Goal: Information Seeking & Learning: Learn about a topic

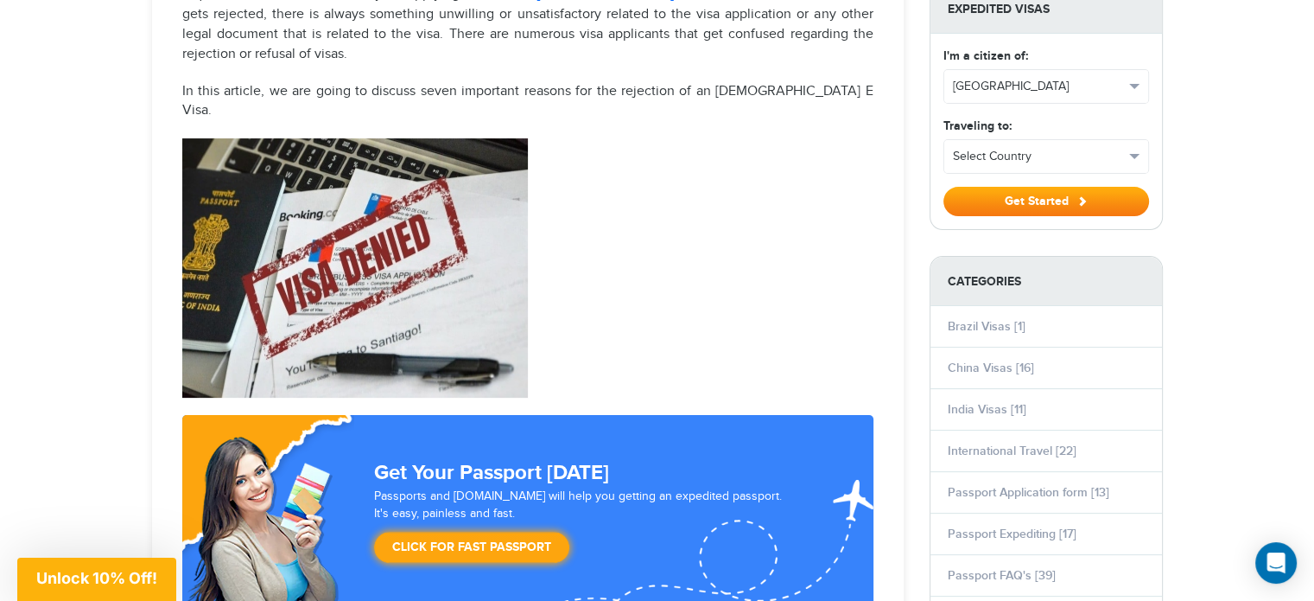
scroll to position [605, 0]
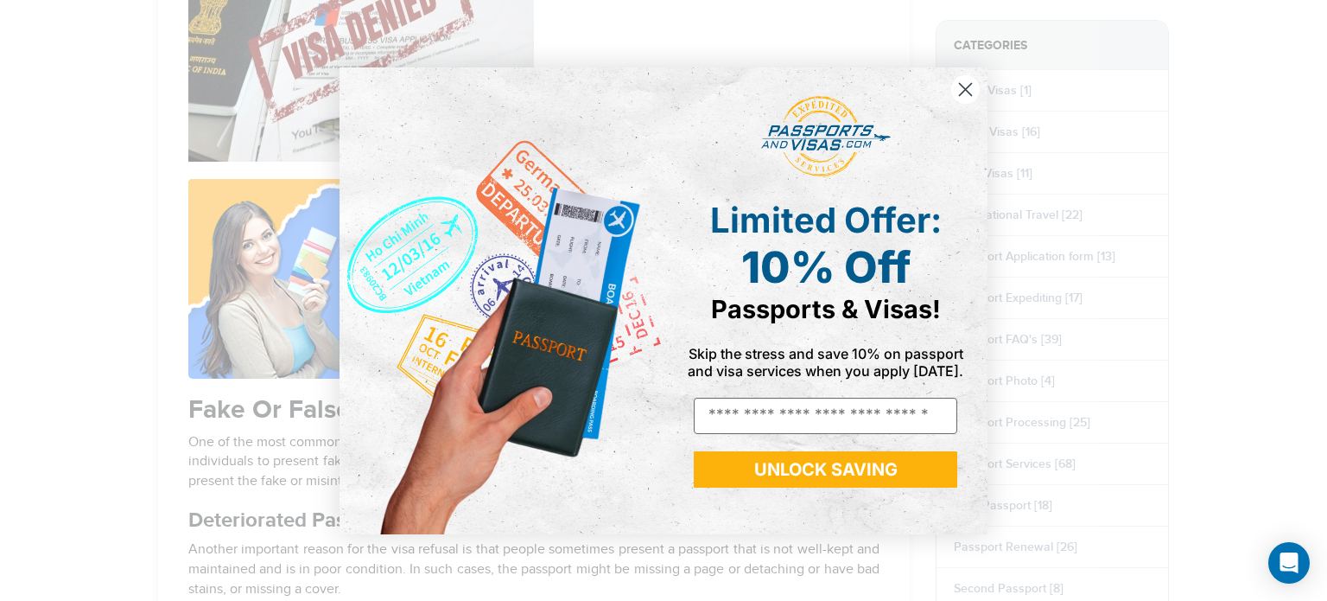
click at [961, 90] on circle "Close dialog" at bounding box center [965, 88] width 29 height 29
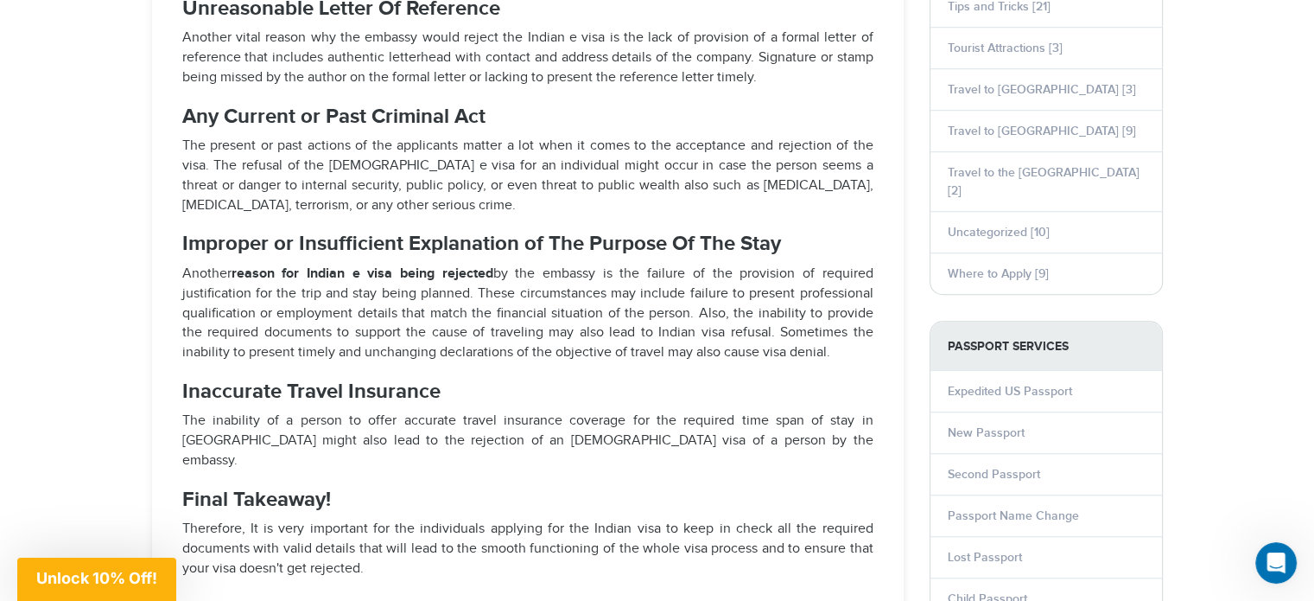
scroll to position [1383, 0]
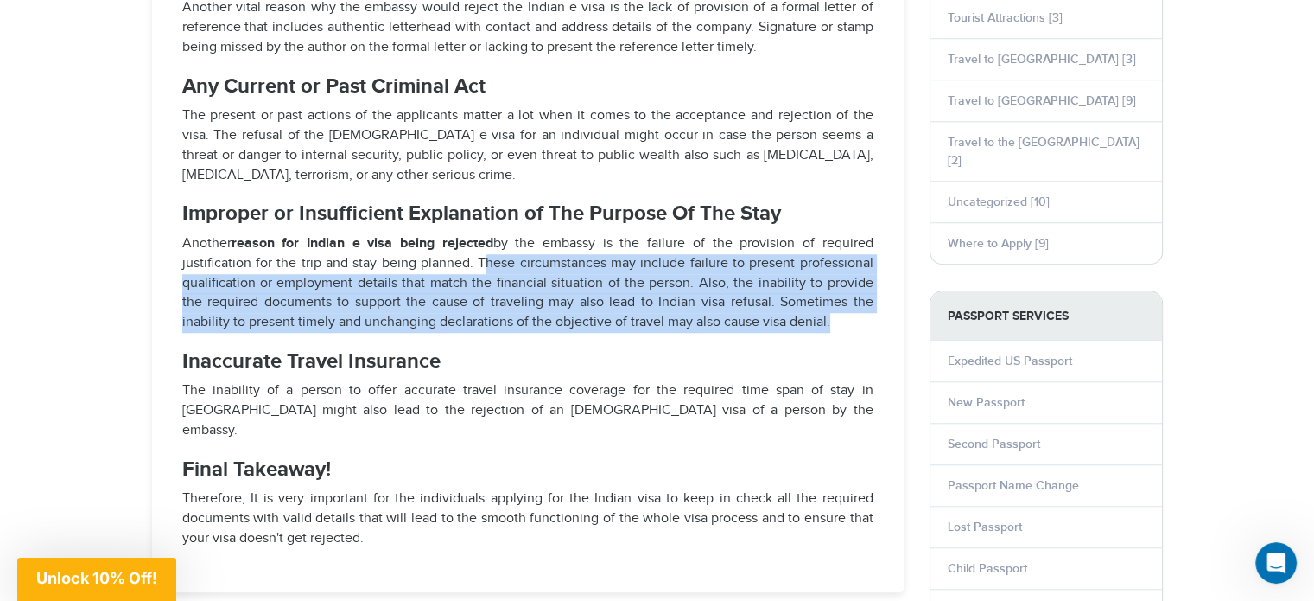
drag, startPoint x: 482, startPoint y: 242, endPoint x: 792, endPoint y: 296, distance: 315.0
click at [792, 296] on p "Another reason for Indian e visa being rejected by the embassy is the failure o…" at bounding box center [527, 283] width 691 height 99
click at [798, 297] on p "Another reason for Indian e visa being rejected by the embassy is the failure o…" at bounding box center [527, 283] width 691 height 99
click at [823, 300] on p "Another reason for Indian e visa being rejected by the embassy is the failure o…" at bounding box center [527, 283] width 691 height 99
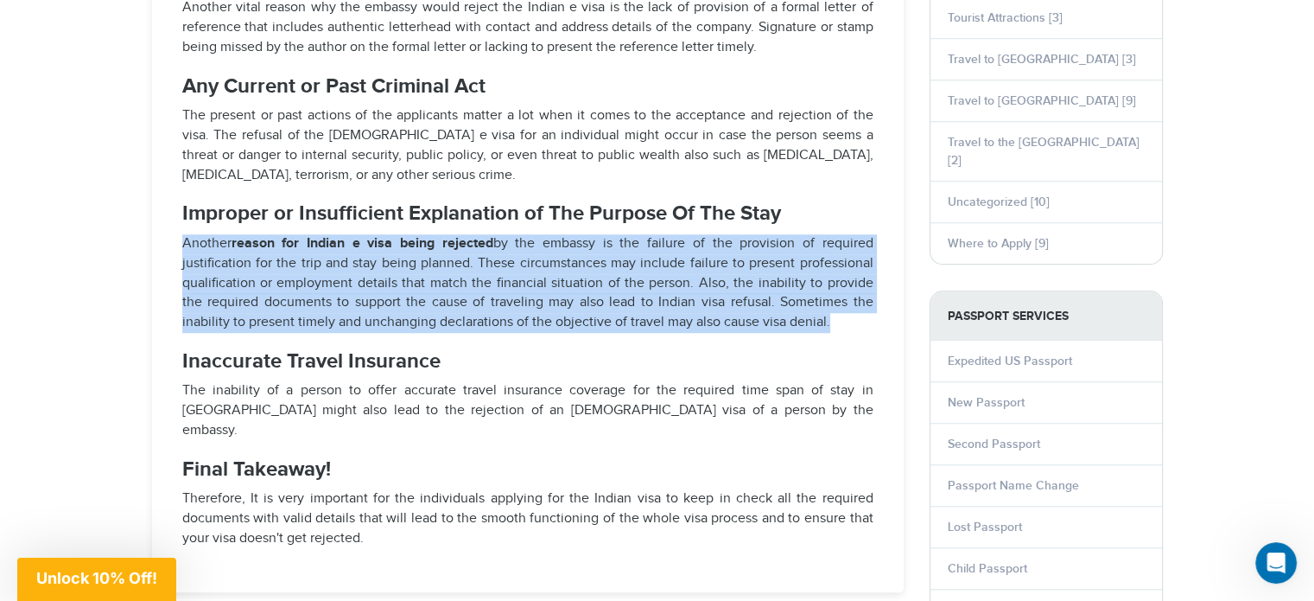
drag, startPoint x: 840, startPoint y: 302, endPoint x: 175, endPoint y: 228, distance: 669.4
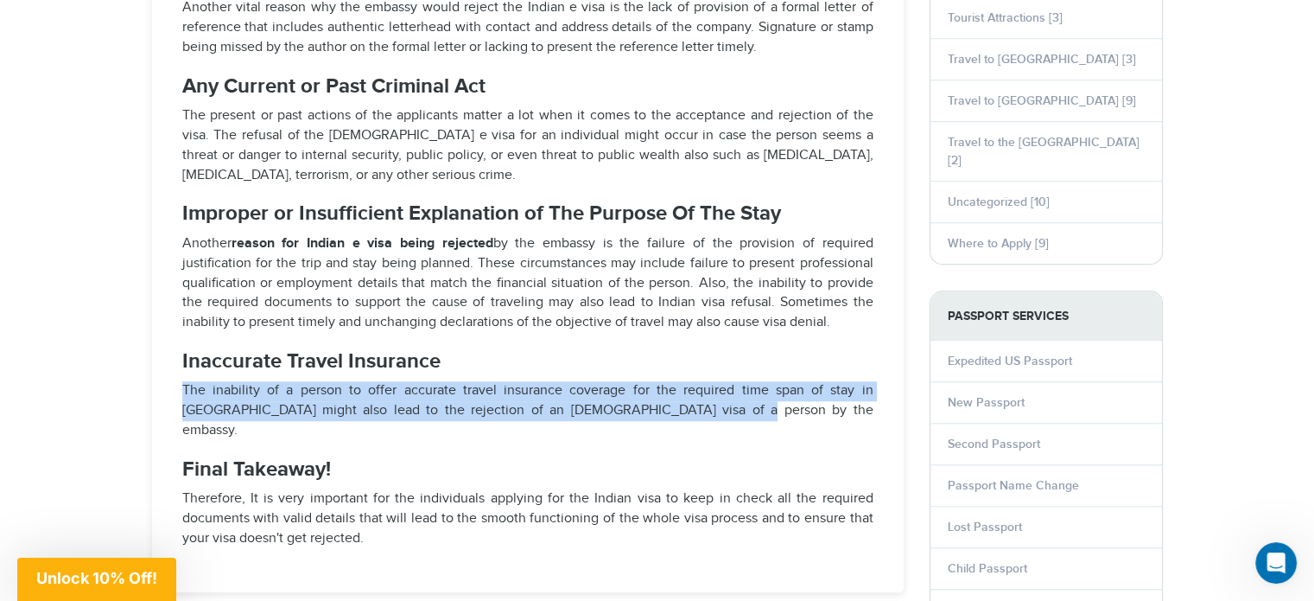
drag, startPoint x: 173, startPoint y: 363, endPoint x: 781, endPoint y: 391, distance: 609.0
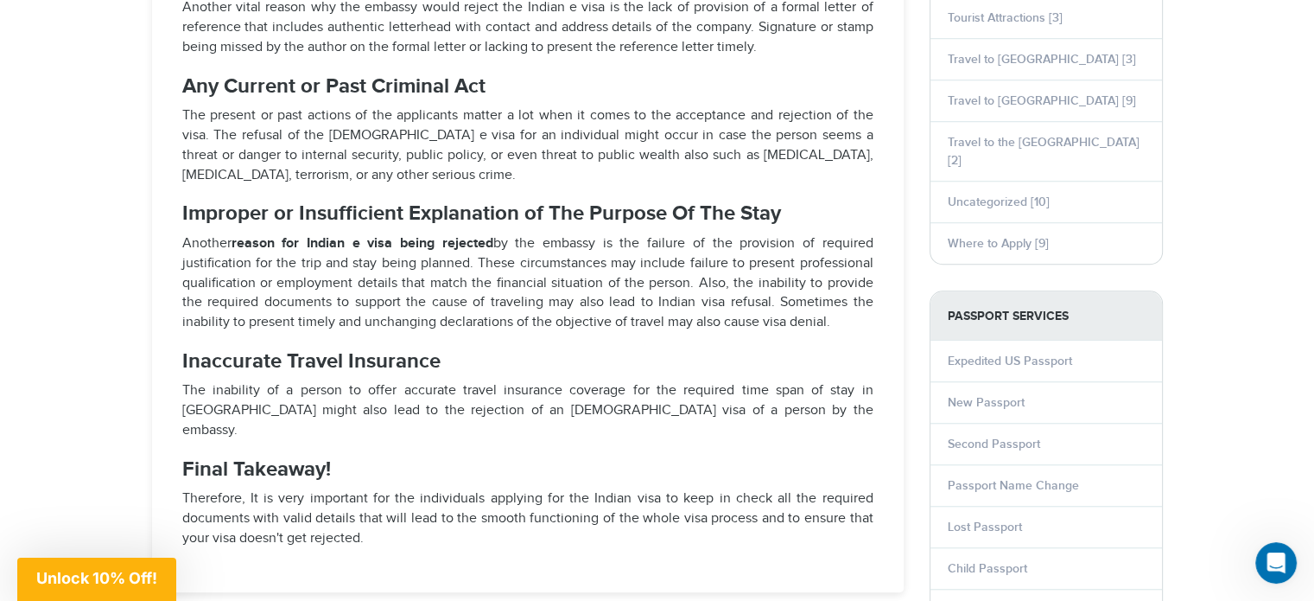
click at [349, 489] on p "Therefore, It is very important for the individuals applying for the Indian vis…" at bounding box center [527, 519] width 691 height 60
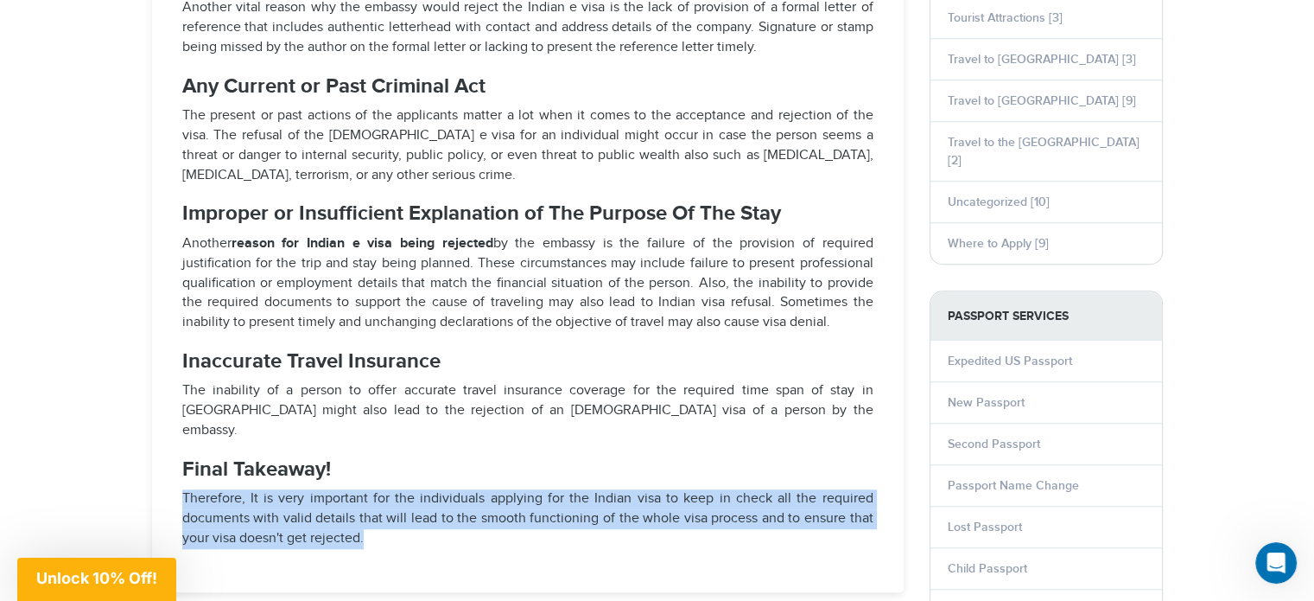
click at [349, 489] on p "Therefore, It is very important for the individuals applying for the Indian vis…" at bounding box center [527, 519] width 691 height 60
click at [456, 489] on p "Therefore, It is very important for the individuals applying for the Indian vis…" at bounding box center [527, 519] width 691 height 60
drag, startPoint x: 414, startPoint y: 495, endPoint x: 152, endPoint y: 460, distance: 264.2
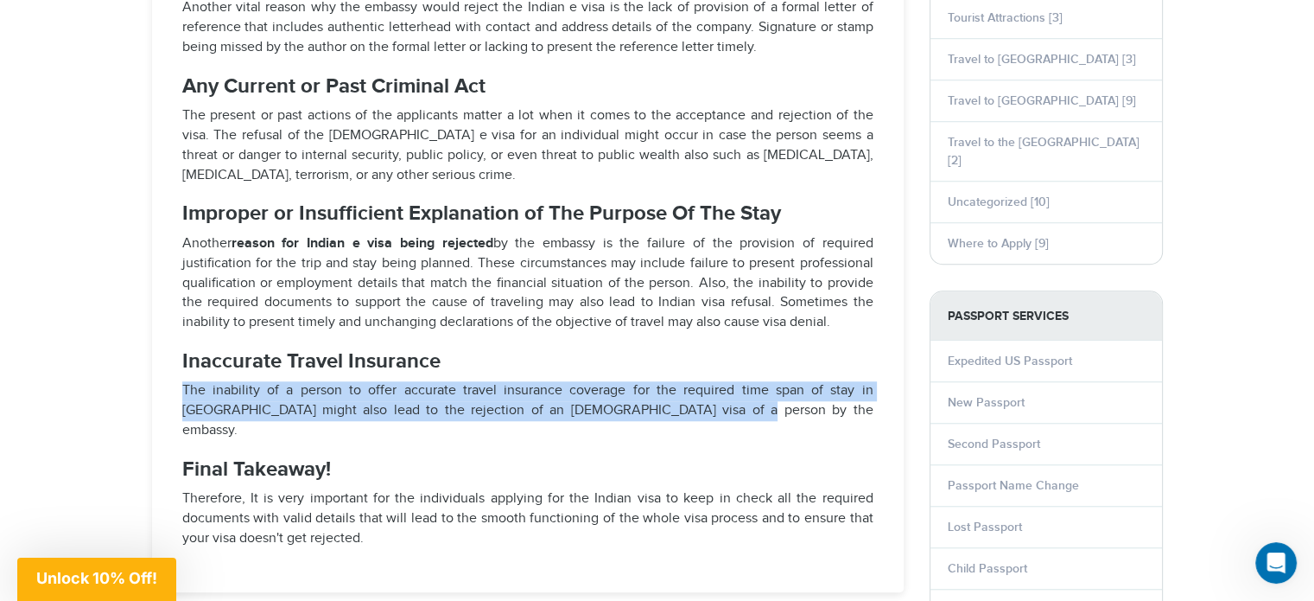
drag, startPoint x: 691, startPoint y: 391, endPoint x: 145, endPoint y: 376, distance: 546.3
click at [145, 376] on div "7 Reasons For Indian E Visa Rejection Updated on [DATE] India Visas What are th…" at bounding box center [528, 97] width 778 height 2540
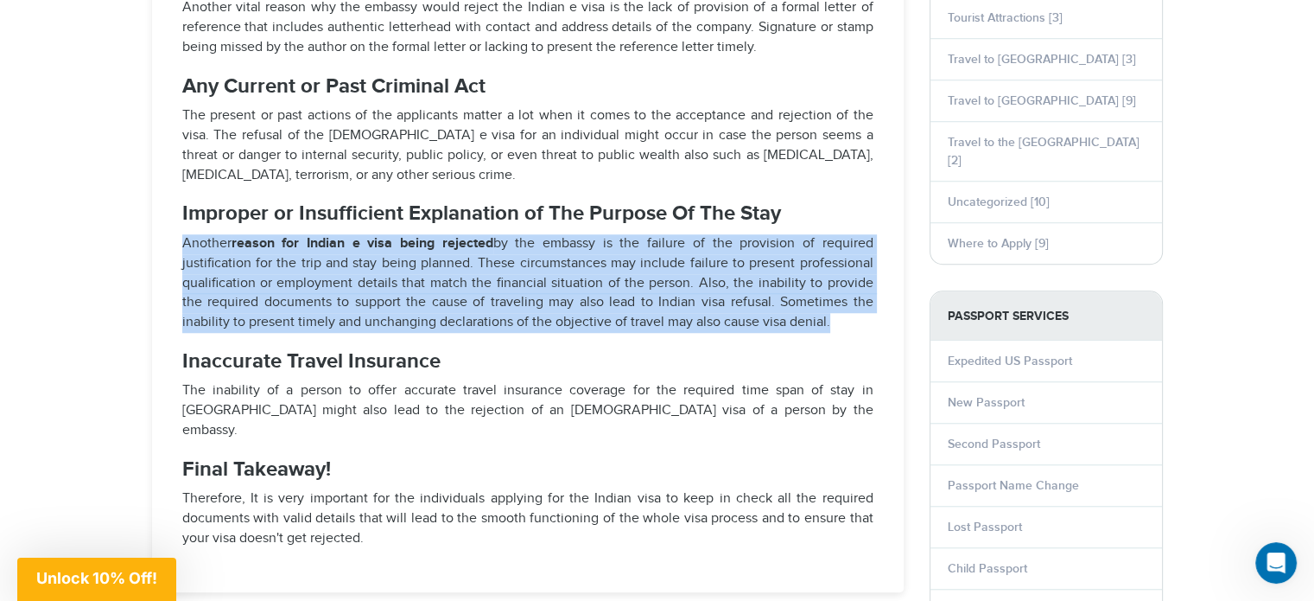
drag, startPoint x: 819, startPoint y: 300, endPoint x: 180, endPoint y: 210, distance: 645.7
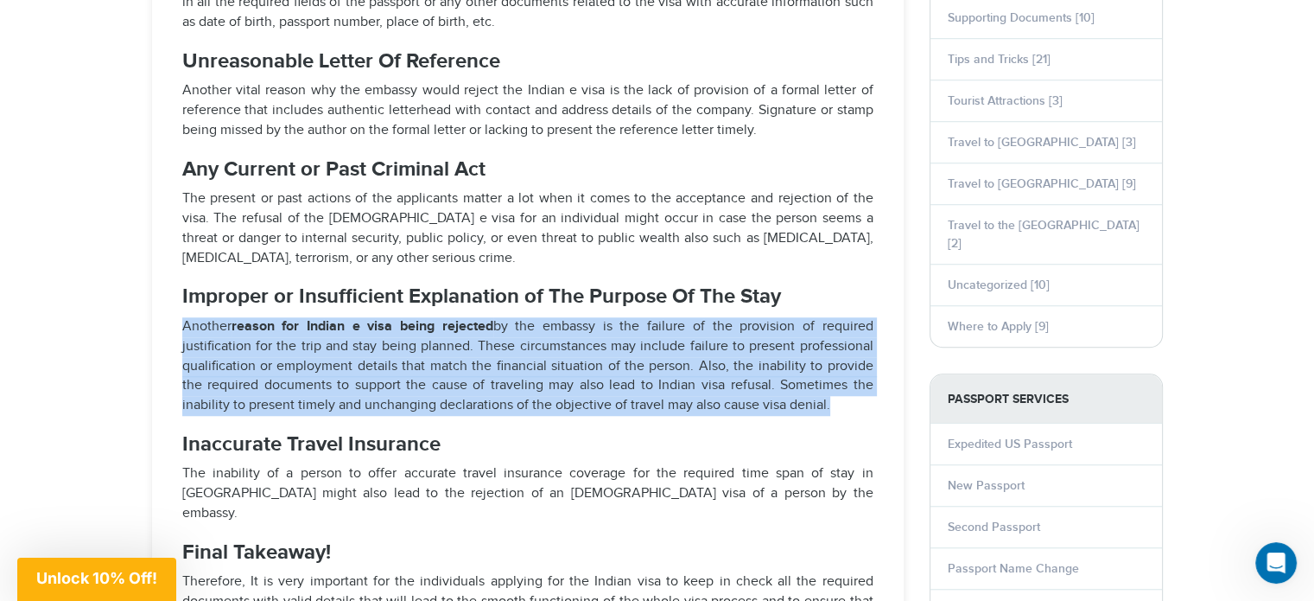
scroll to position [1296, 0]
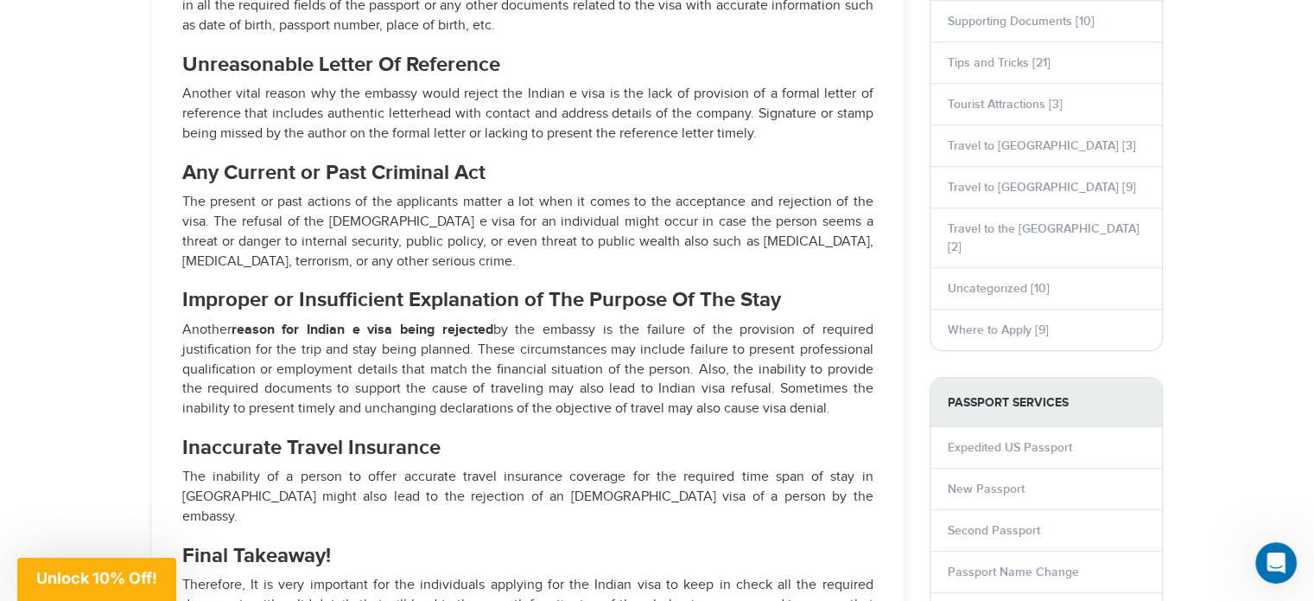
click at [844, 243] on p "The present or past actions of the applicants matter a lot when it comes to the…" at bounding box center [527, 232] width 691 height 79
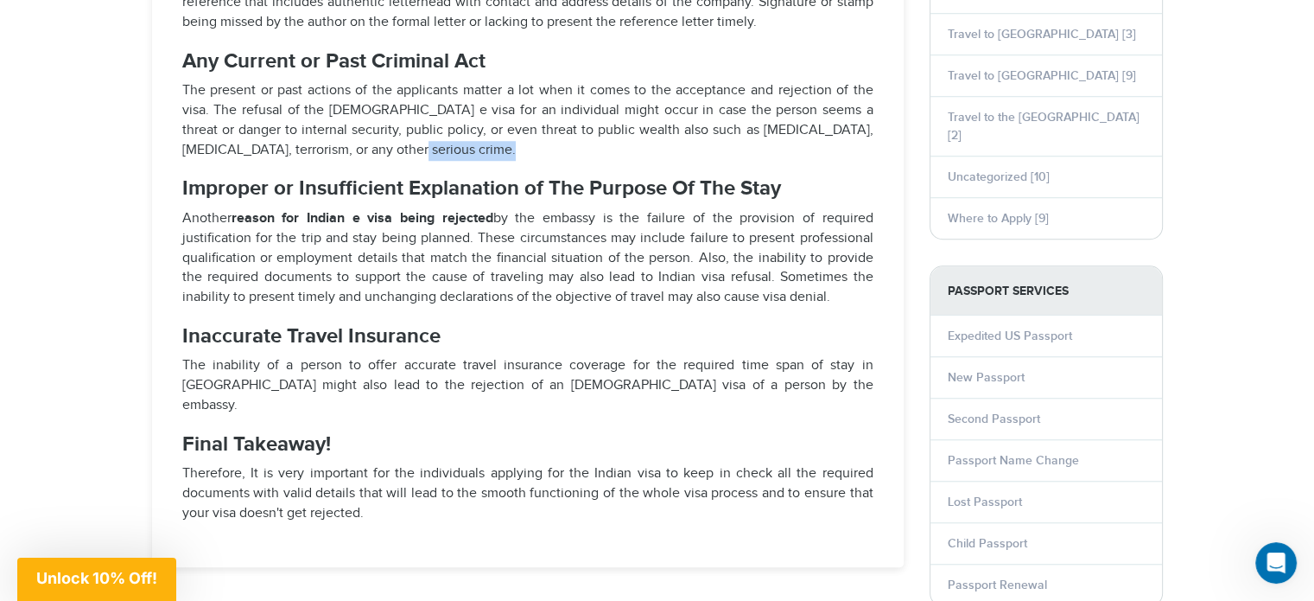
scroll to position [1469, 0]
